Goal: Transaction & Acquisition: Purchase product/service

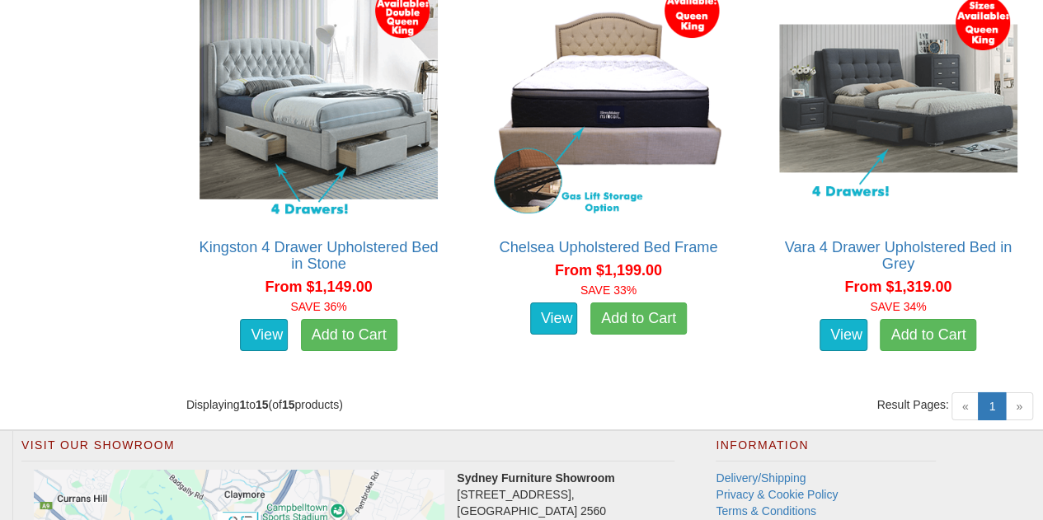
scroll to position [2624, 0]
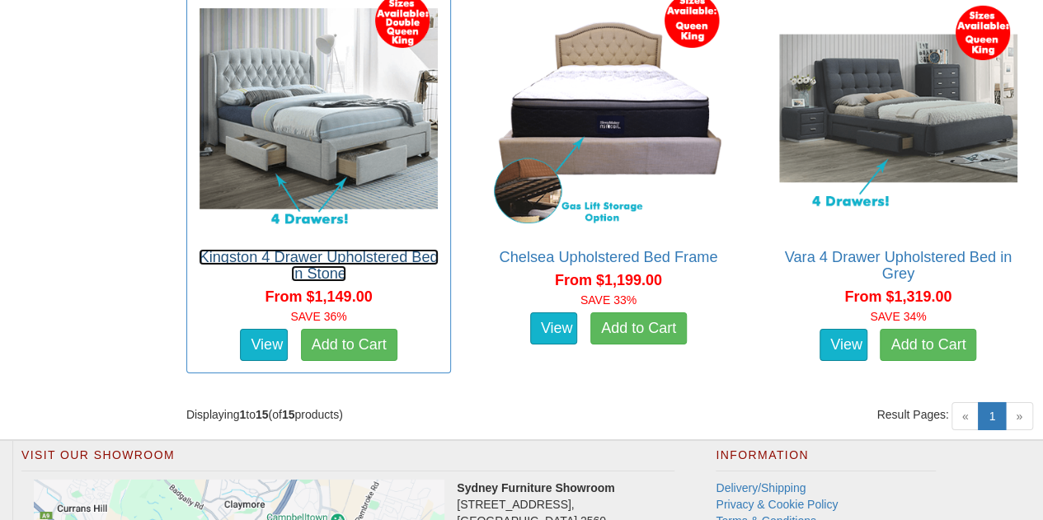
click at [330, 249] on link "Kingston 4 Drawer Upholstered Bed in Stone" at bounding box center [318, 265] width 239 height 33
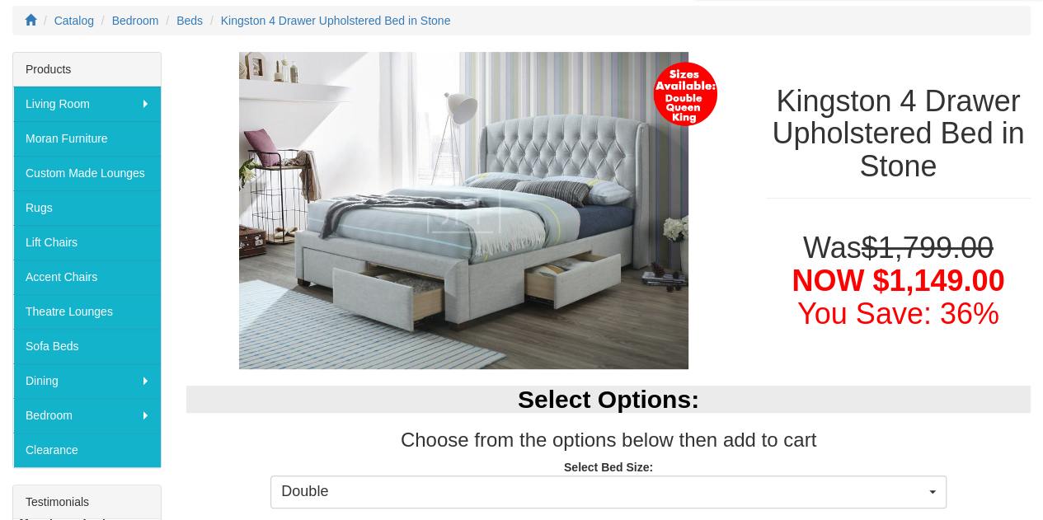
scroll to position [221, 0]
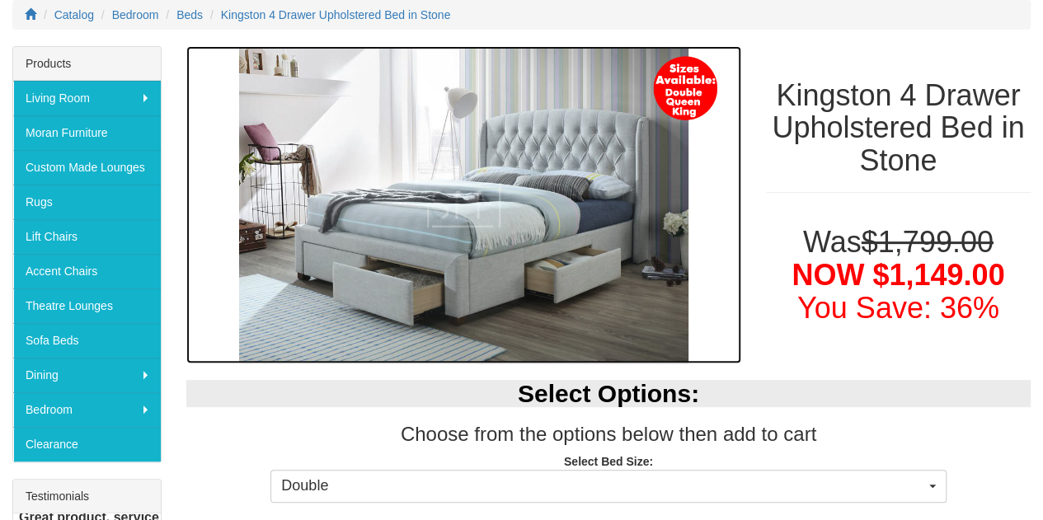
click at [442, 303] on img at bounding box center [463, 204] width 555 height 317
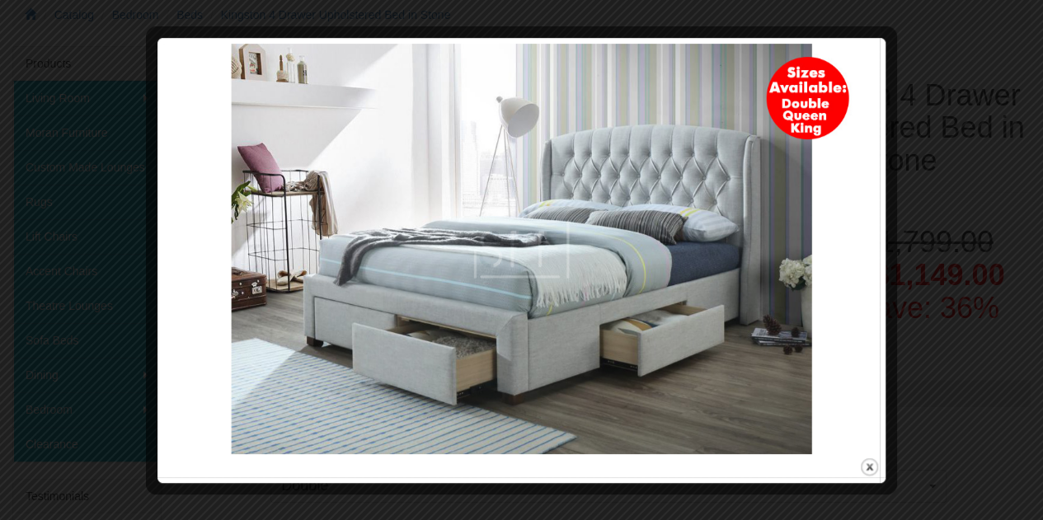
click at [467, 395] on img at bounding box center [521, 249] width 717 height 411
click at [938, 202] on div at bounding box center [521, 260] width 1043 height 520
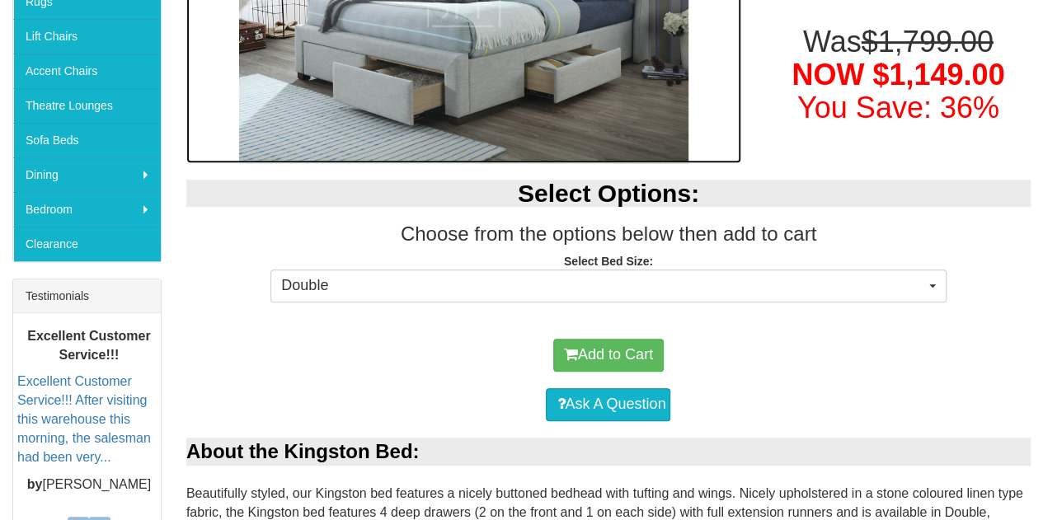
scroll to position [424, 0]
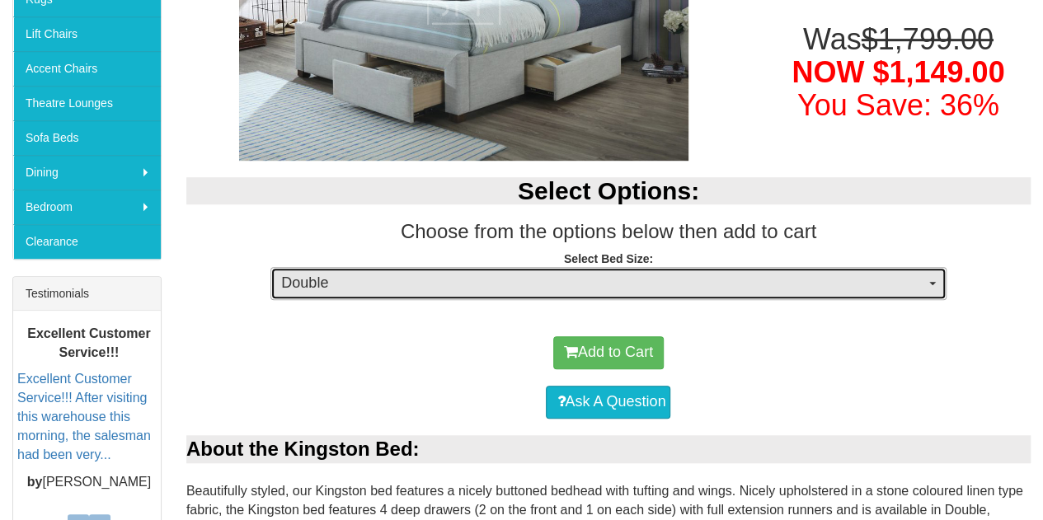
click at [635, 277] on span "Double" at bounding box center [602, 283] width 643 height 21
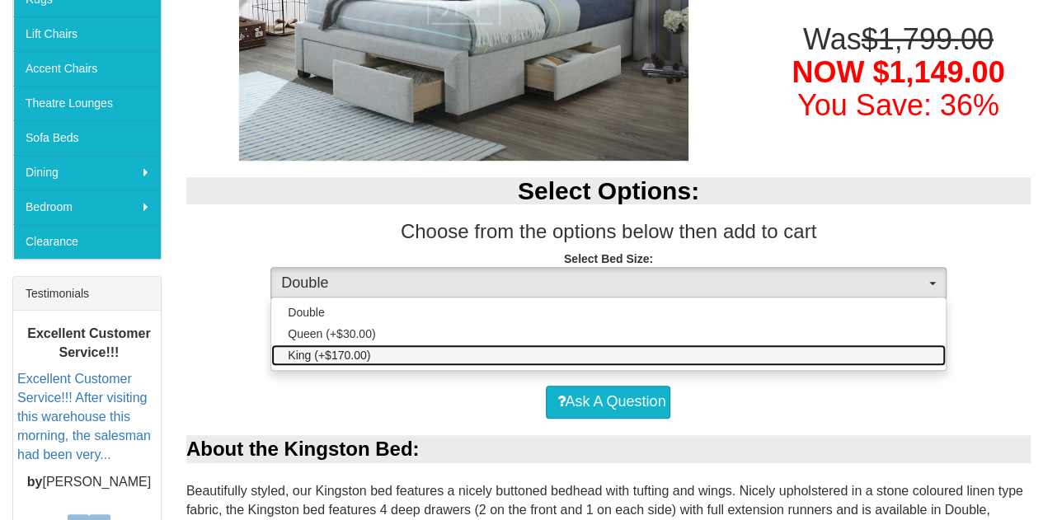
click at [609, 356] on link "King (+$170.00)" at bounding box center [608, 355] width 674 height 21
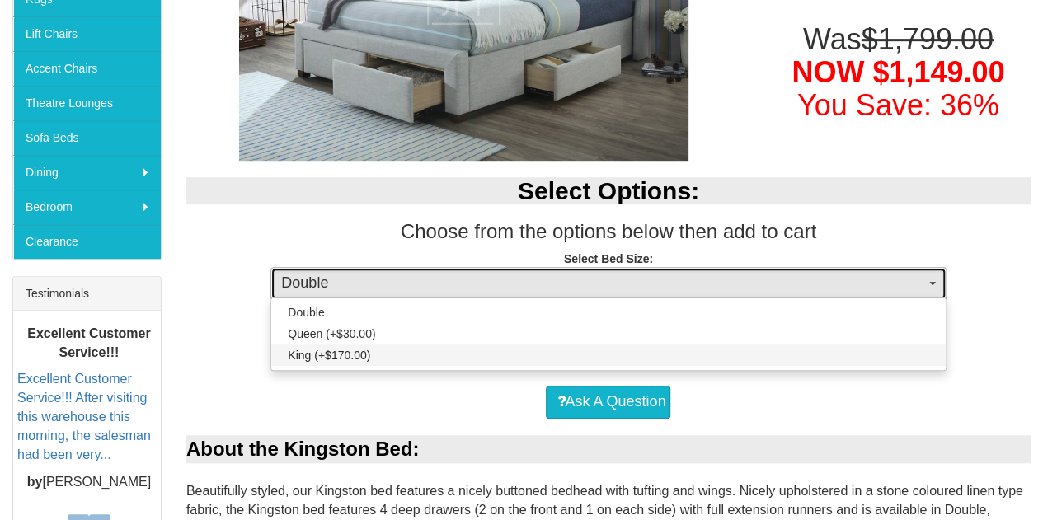
select select "1483"
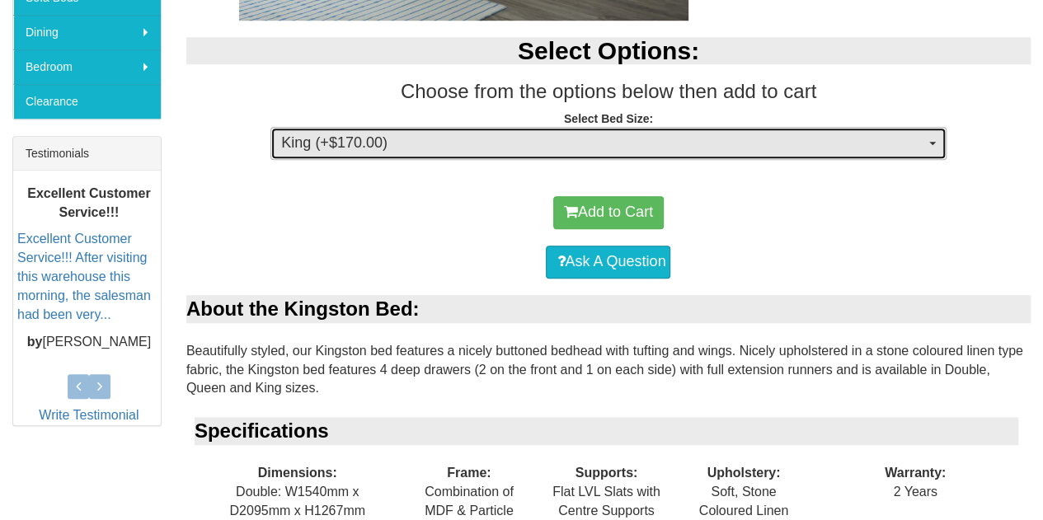
scroll to position [571, 0]
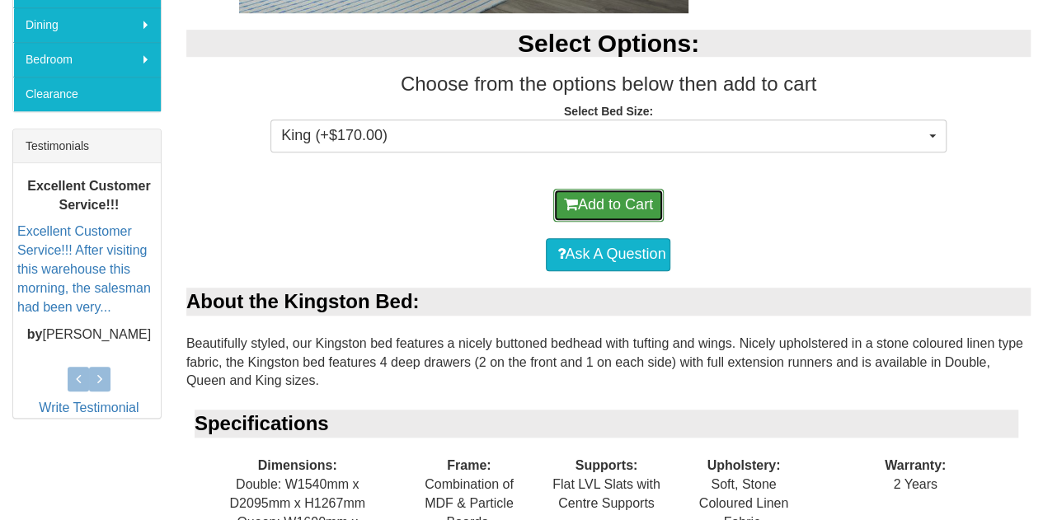
click at [591, 204] on button "Add to Cart" at bounding box center [608, 205] width 110 height 33
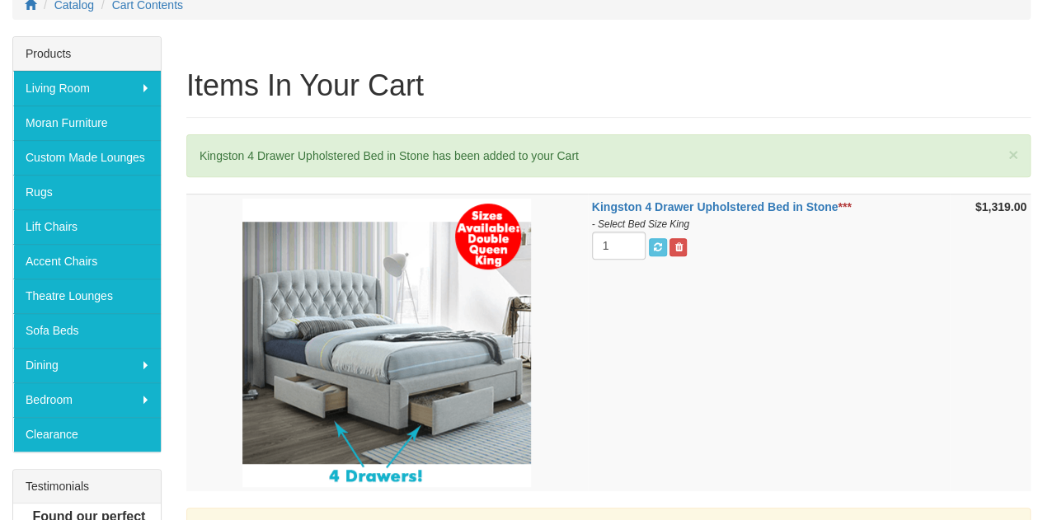
scroll to position [228, 0]
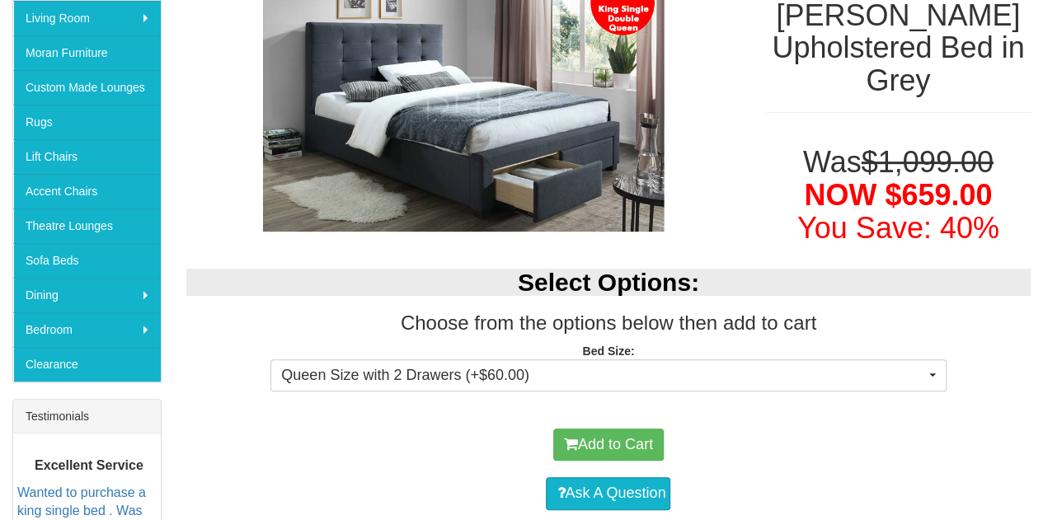
scroll to position [303, 0]
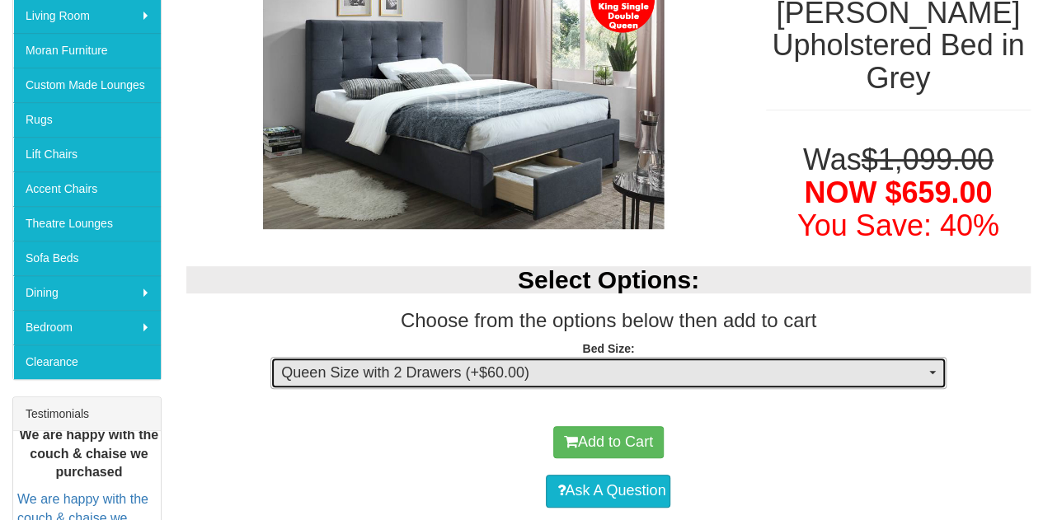
click at [750, 378] on span "Queen Size with 2 Drawers (+$60.00)" at bounding box center [602, 373] width 643 height 21
